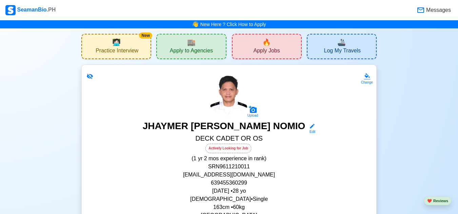
click at [275, 43] on div "🔥 Apply Jobs" at bounding box center [267, 46] width 70 height 25
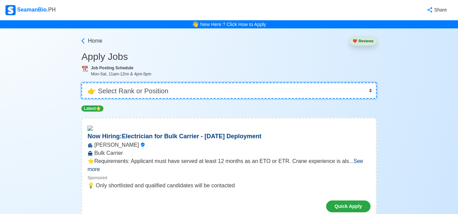
click at [371, 91] on select "👉 Select Rank or Position Master Chief Officer 2nd Officer 3rd Officer Junior O…" at bounding box center [228, 91] width 295 height 16
select select "Ordinary [PERSON_NAME]"
click at [82, 83] on select "👉 Select Rank or Position Master Chief Officer 2nd Officer 3rd Officer Junior O…" at bounding box center [228, 91] width 295 height 16
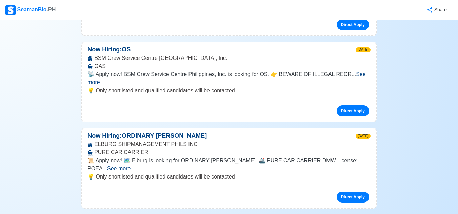
scroll to position [519, 0]
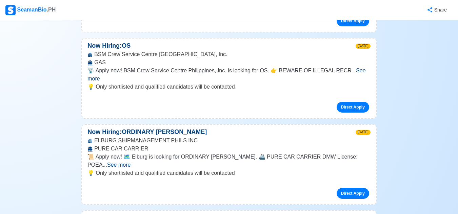
click at [130, 162] on span "See more" at bounding box center [118, 165] width 23 height 6
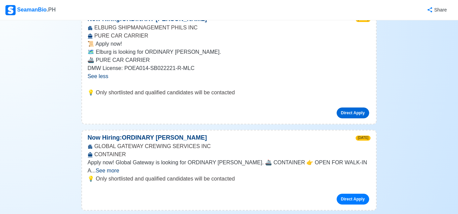
scroll to position [641, 0]
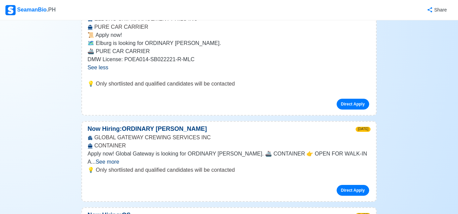
click at [119, 159] on span "See more" at bounding box center [106, 162] width 23 height 6
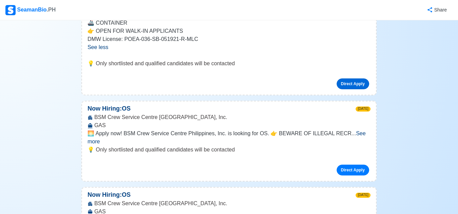
scroll to position [790, 0]
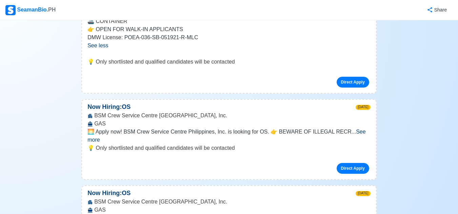
click at [354, 129] on span "See more" at bounding box center [226, 136] width 278 height 14
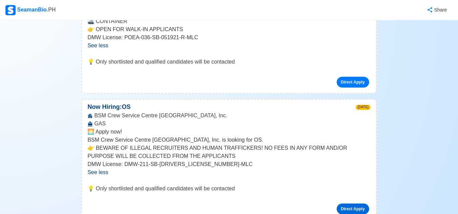
click at [349, 204] on link "Direct Apply" at bounding box center [352, 209] width 33 height 11
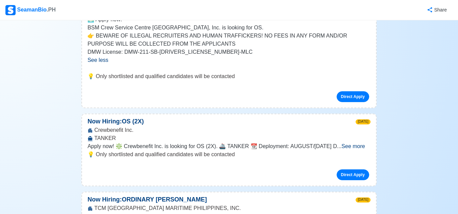
scroll to position [1034, 0]
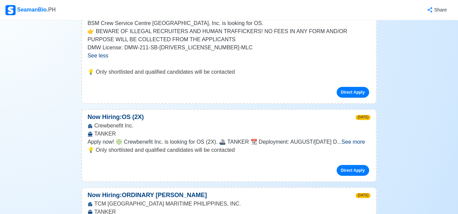
click at [352, 139] on span "See more" at bounding box center [352, 142] width 23 height 6
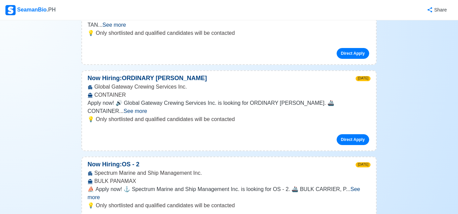
scroll to position [1386, 0]
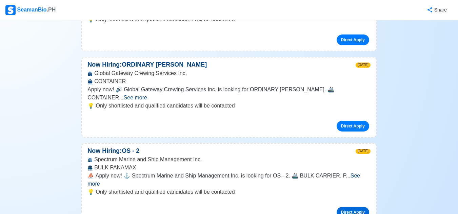
click at [356, 207] on link "Direct Apply" at bounding box center [352, 212] width 33 height 11
click at [360, 173] on span "See more" at bounding box center [223, 180] width 272 height 14
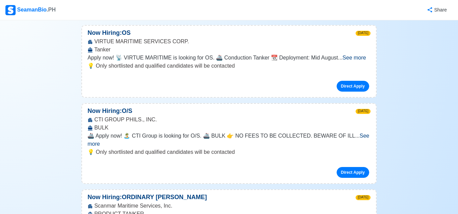
scroll to position [1635, 0]
